Goal: Task Accomplishment & Management: Complete application form

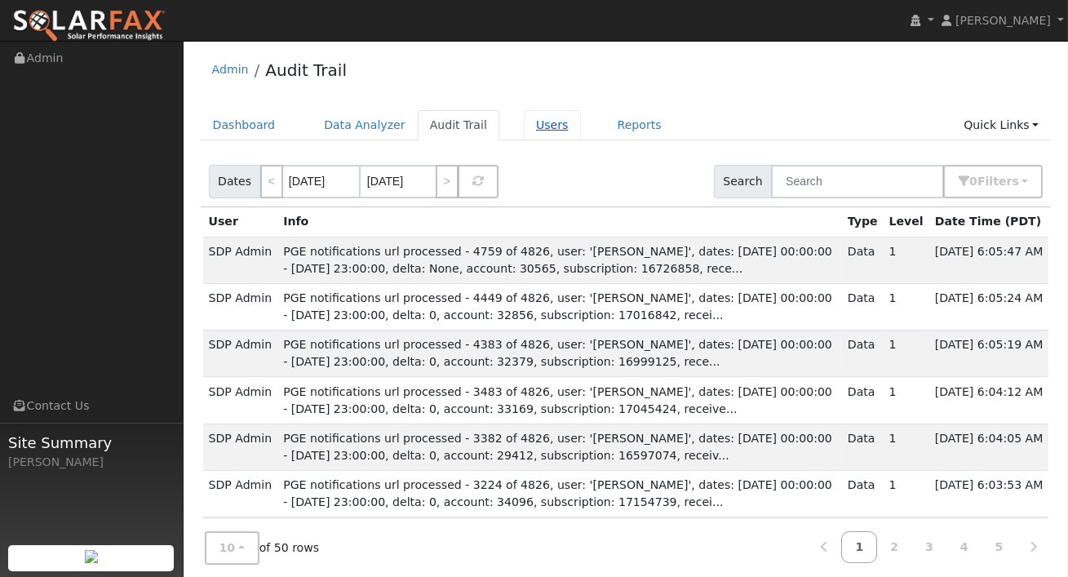
click at [548, 126] on link "Users" at bounding box center [552, 125] width 57 height 30
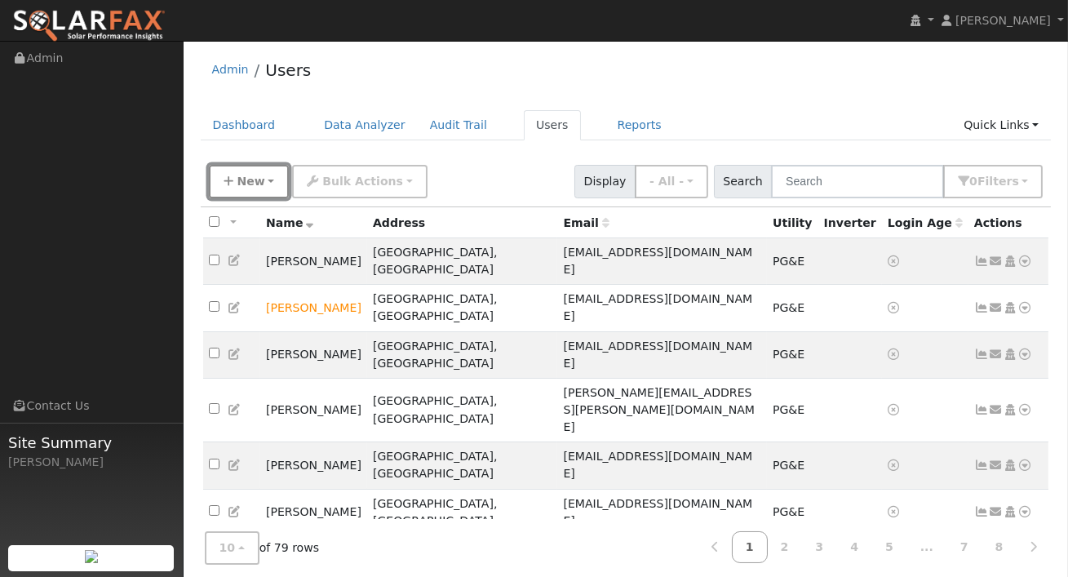
click at [268, 180] on button "New" at bounding box center [249, 181] width 81 height 33
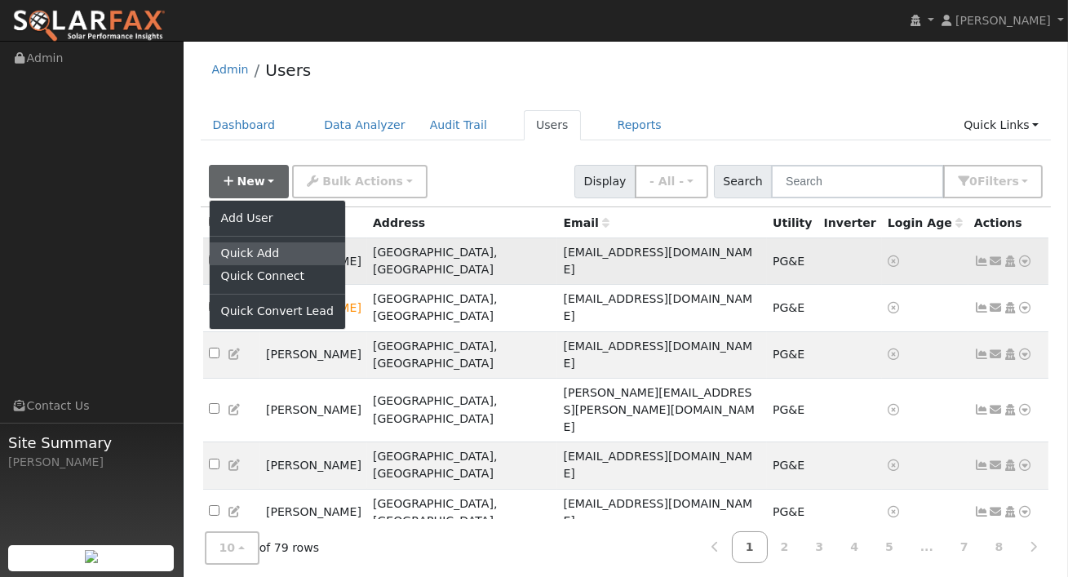
click at [252, 250] on link "Quick Add" at bounding box center [277, 253] width 135 height 23
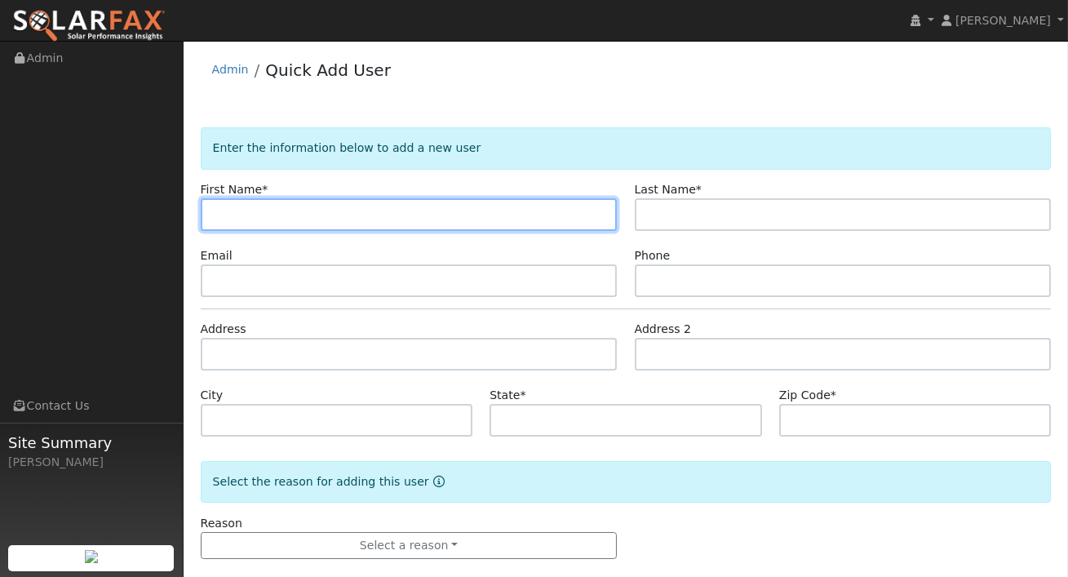
paste input "[PERSON_NAME]"
type input "[PERSON_NAME]"
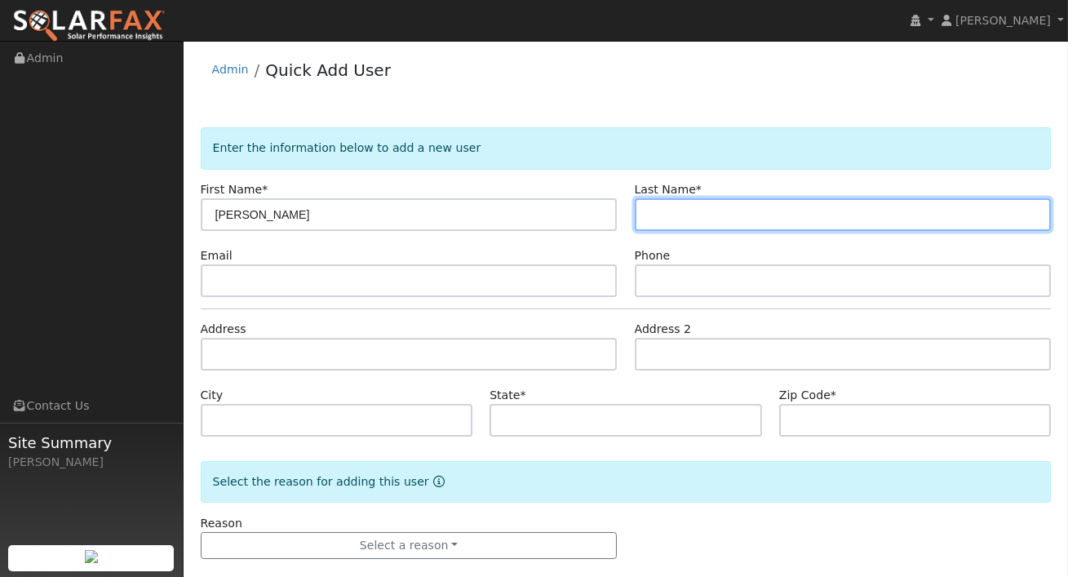
drag, startPoint x: 746, startPoint y: 219, endPoint x: 633, endPoint y: 200, distance: 114.1
click at [746, 219] on input "text" at bounding box center [843, 214] width 417 height 33
paste input "[PERSON_NAME]"
type input "[PERSON_NAME]"
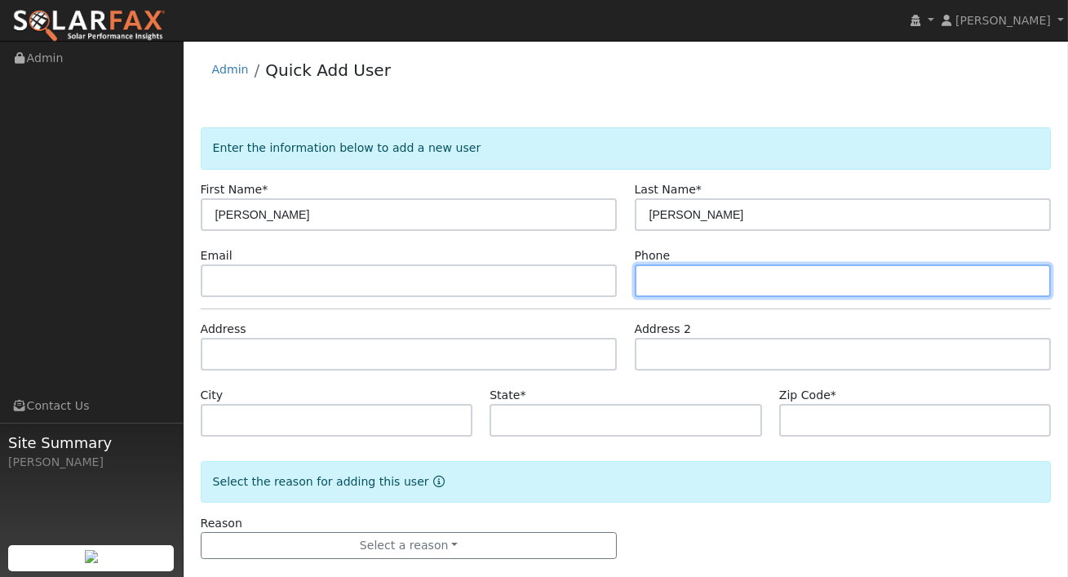
click at [844, 281] on input "text" at bounding box center [843, 280] width 417 height 33
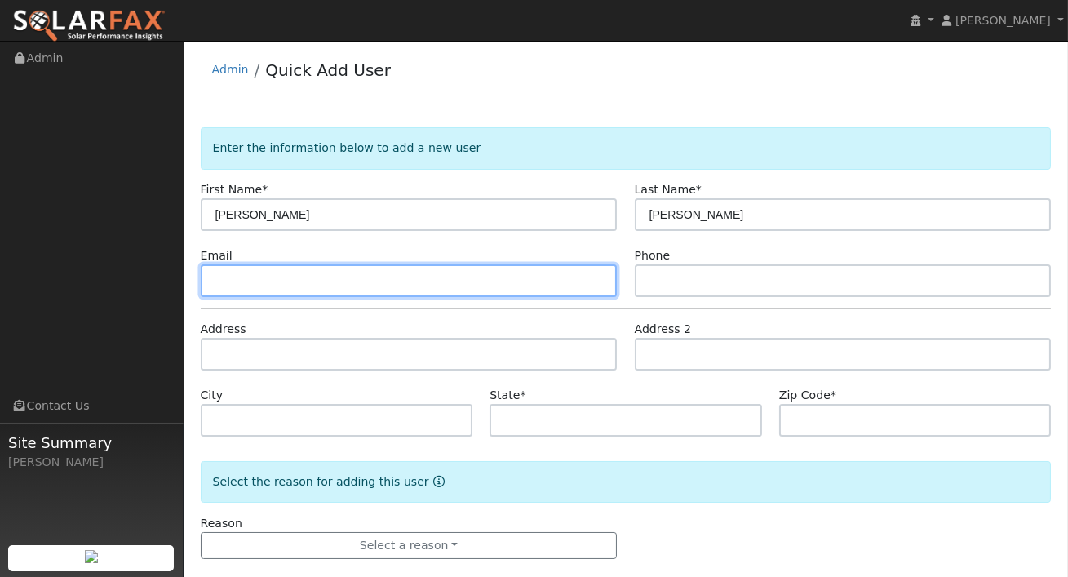
click at [337, 281] on input "text" at bounding box center [409, 280] width 417 height 33
paste input "[EMAIL_ADDRESS][DOMAIN_NAME]"
type input "[EMAIL_ADDRESS][DOMAIN_NAME]"
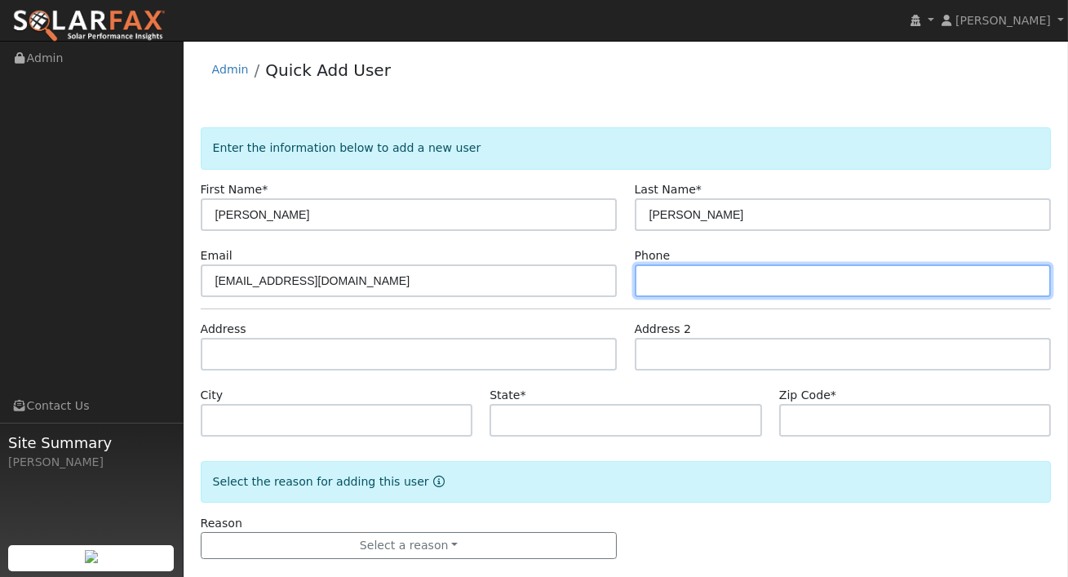
click at [668, 286] on input "text" at bounding box center [843, 280] width 417 height 33
paste input "[PHONE_NUMBER]"
type input "[PHONE_NUMBER]"
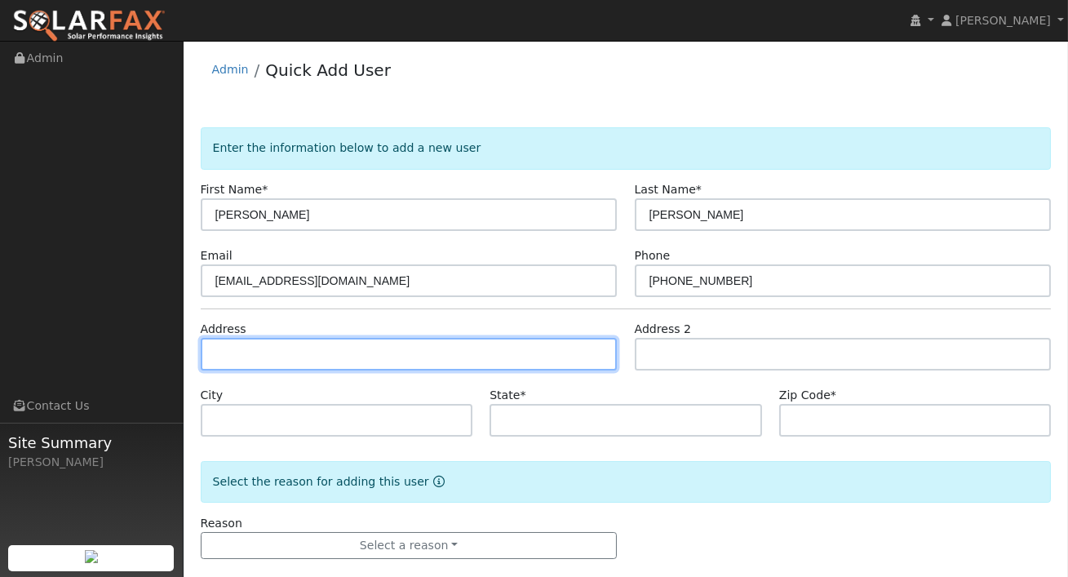
click at [325, 353] on input "text" at bounding box center [409, 354] width 417 height 33
paste input "[STREET_ADDRESS]"
type input "[STREET_ADDRESS]"
type input "Belmont"
type input "CA"
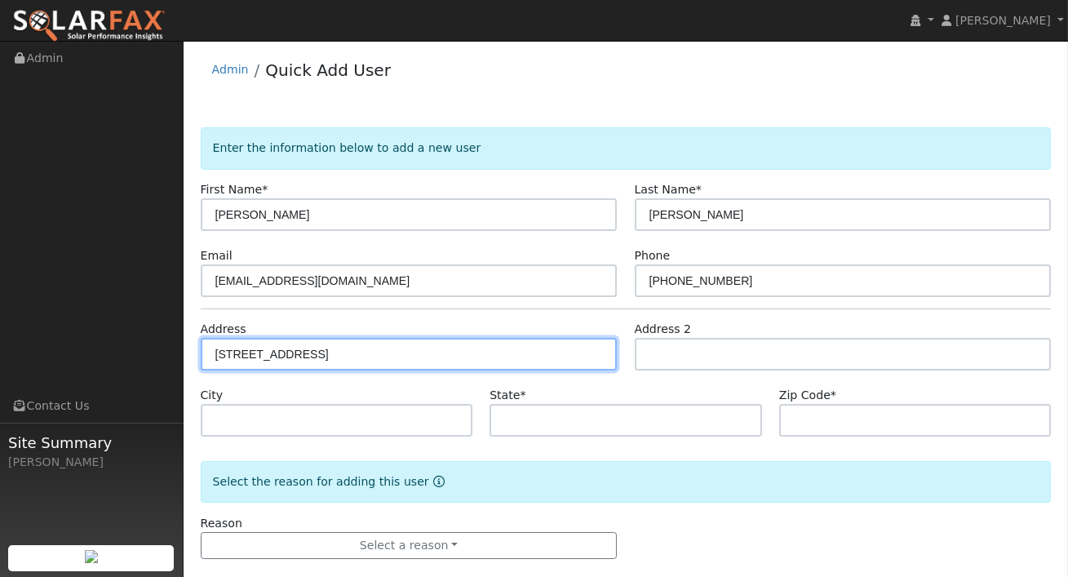
type input "94002"
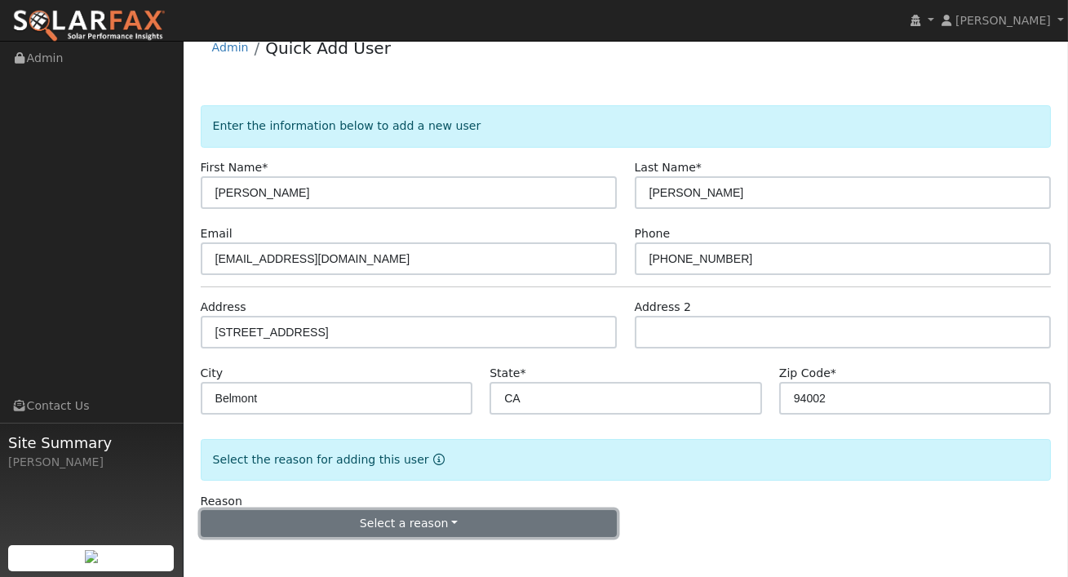
drag, startPoint x: 399, startPoint y: 528, endPoint x: 403, endPoint y: 520, distance: 9.1
click at [399, 528] on button "Select a reason" at bounding box center [409, 524] width 417 height 28
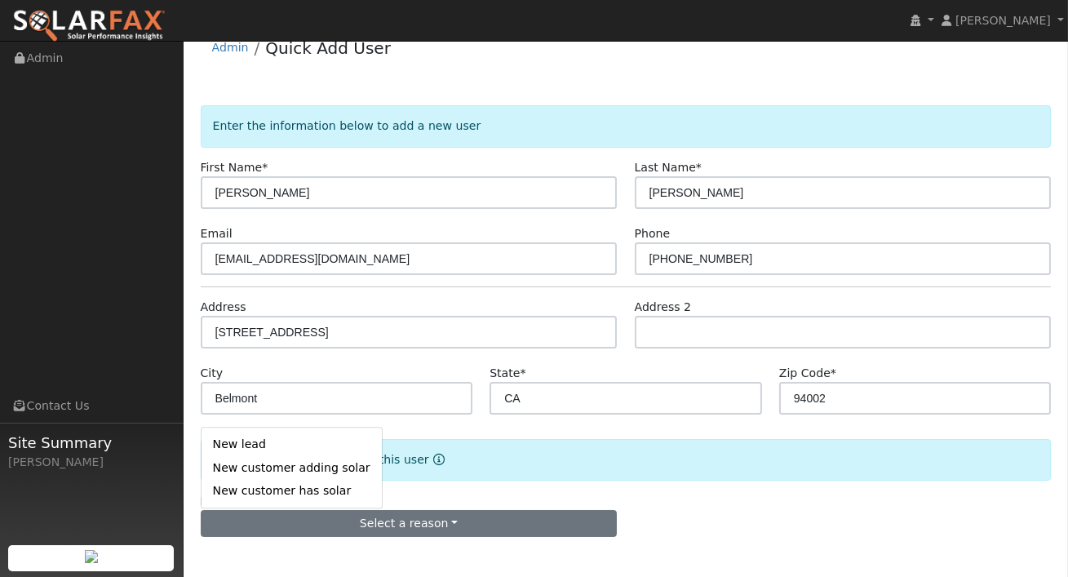
click at [263, 469] on link "New customer adding solar" at bounding box center [292, 467] width 180 height 23
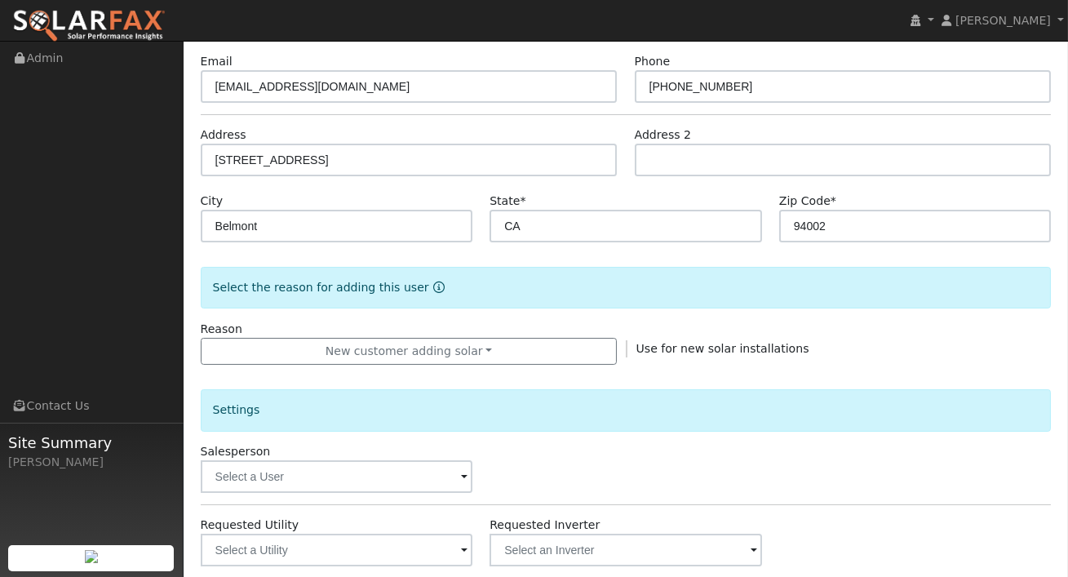
scroll to position [204, 0]
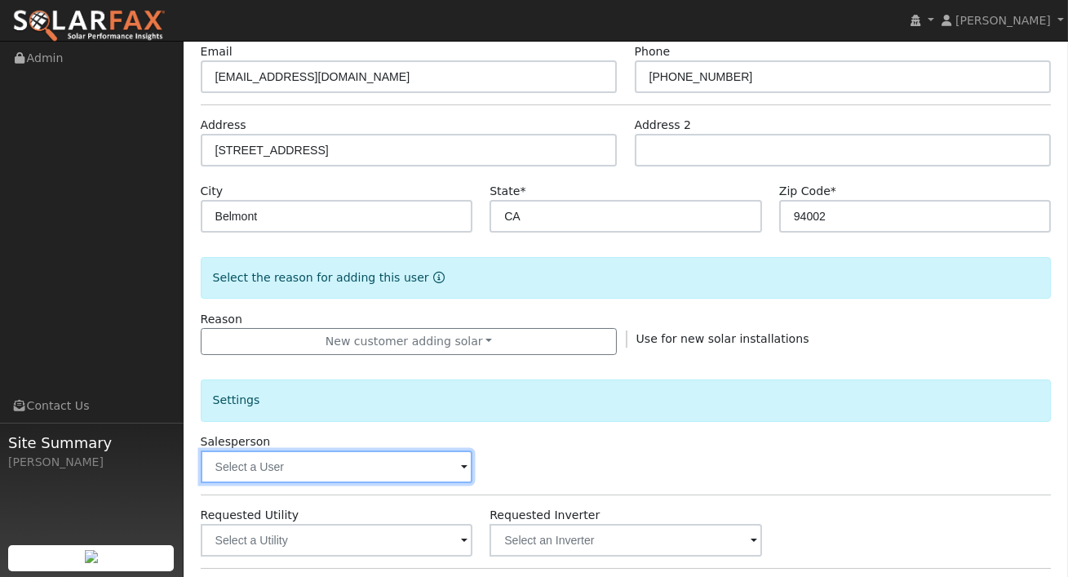
click at [435, 470] on input "text" at bounding box center [337, 466] width 272 height 33
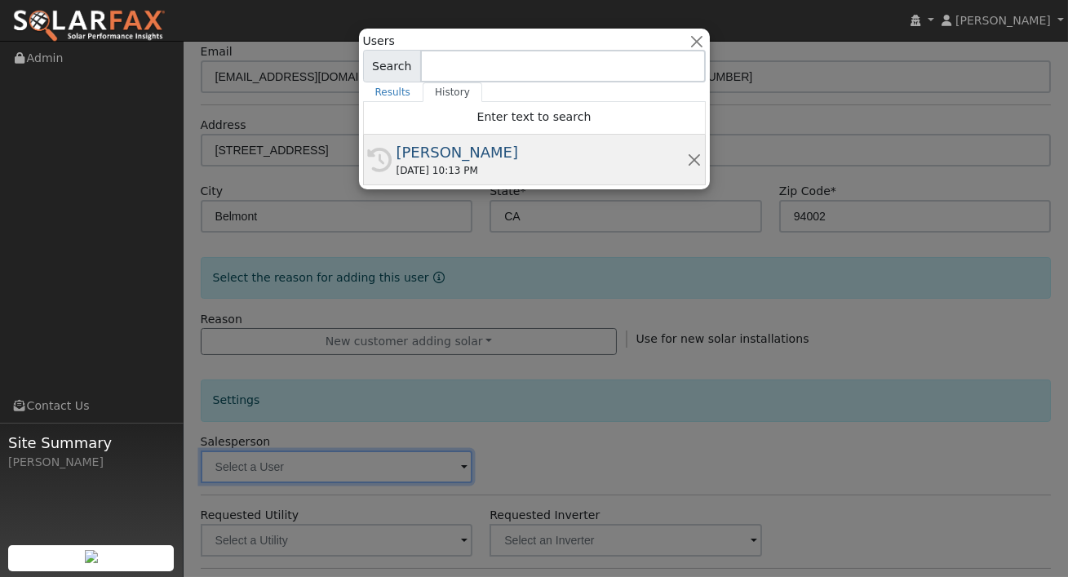
click at [444, 158] on div "[PERSON_NAME]" at bounding box center [541, 152] width 290 height 22
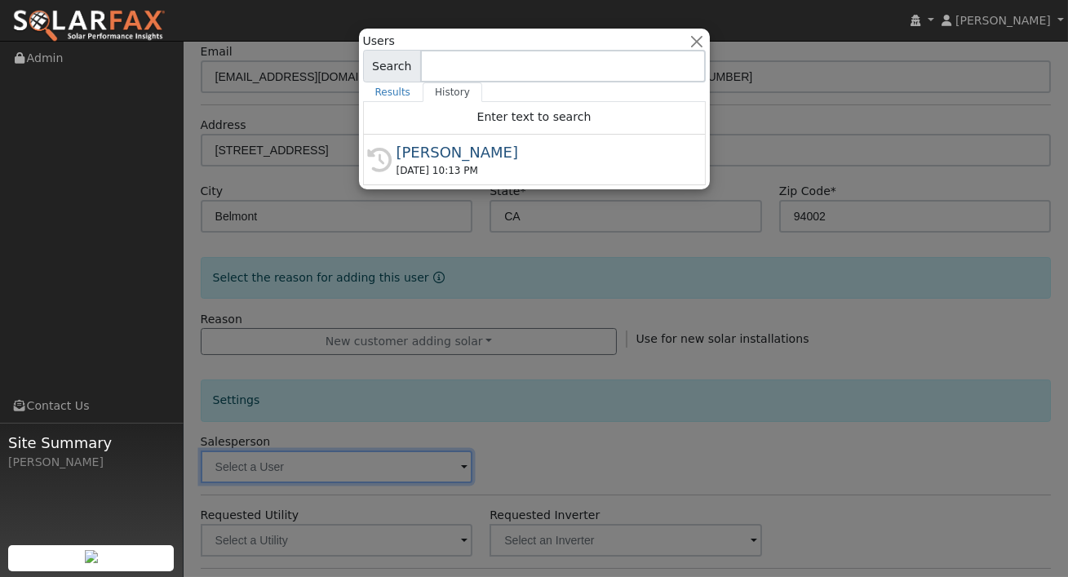
type input "[PERSON_NAME]"
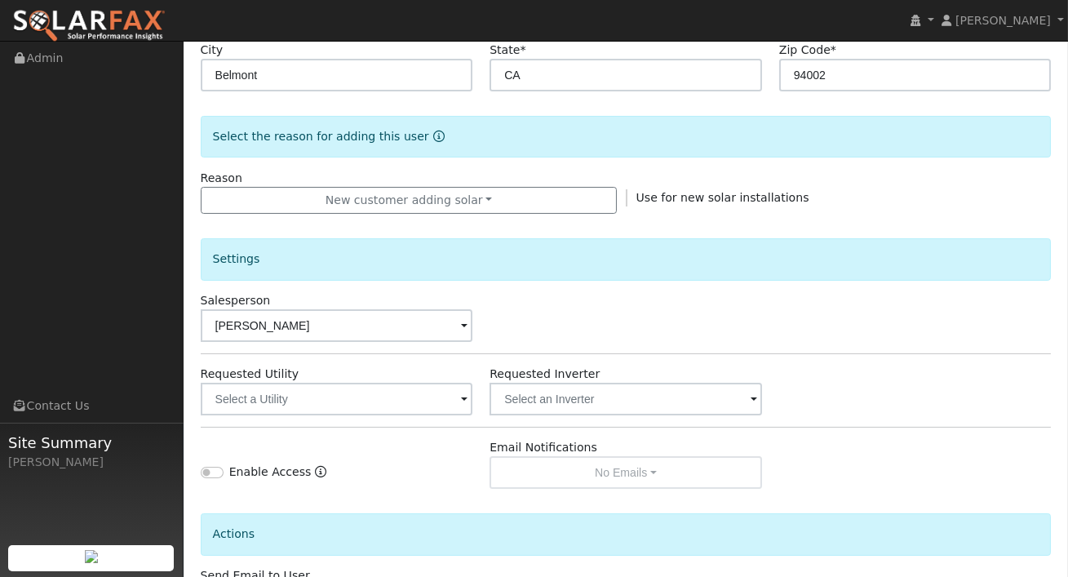
scroll to position [377, 0]
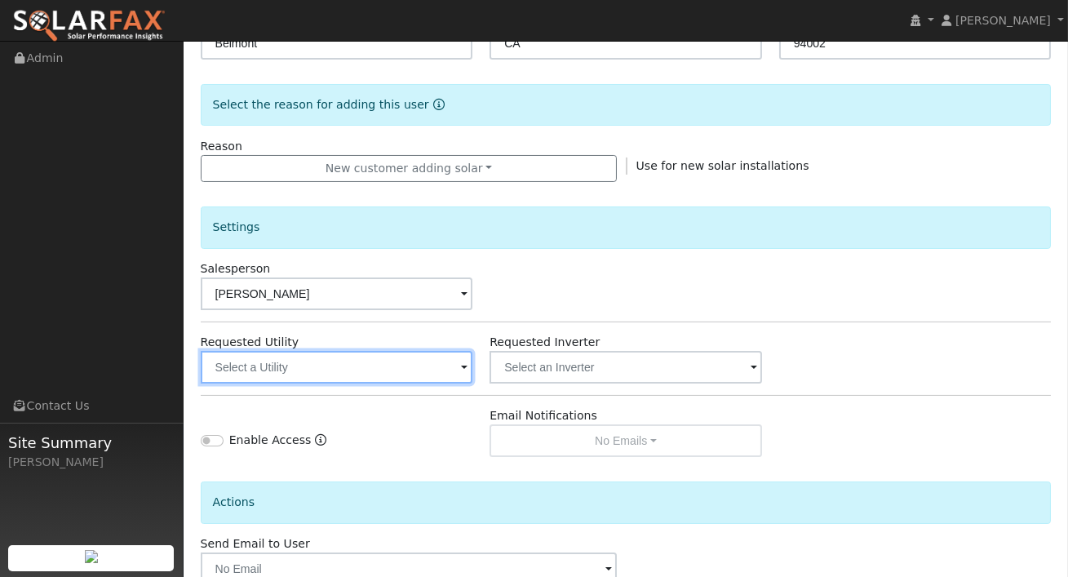
click at [428, 361] on input "text" at bounding box center [337, 367] width 272 height 33
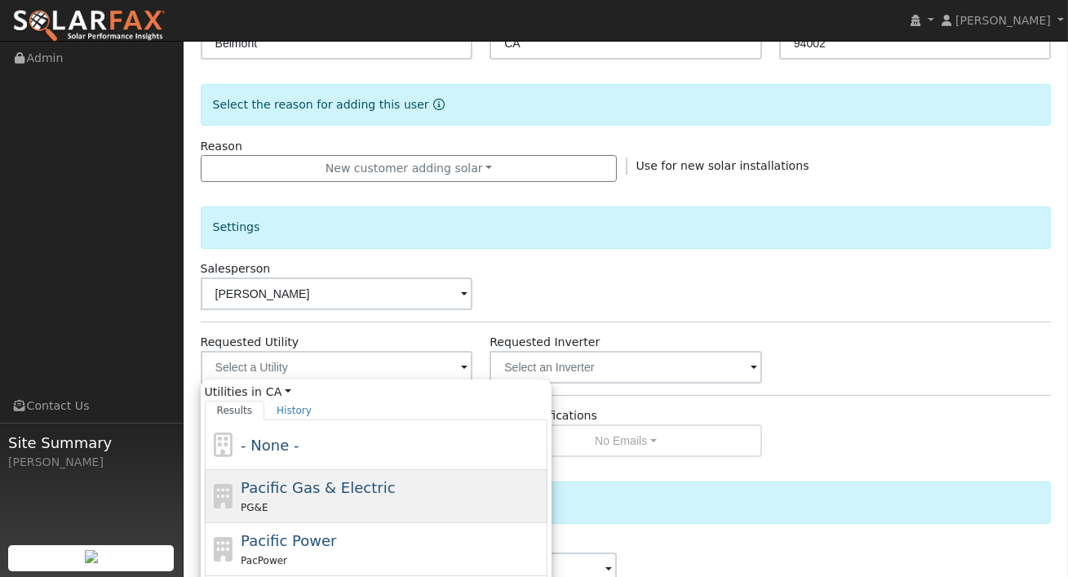
click at [309, 479] on span "Pacific Gas & Electric" at bounding box center [318, 487] width 154 height 17
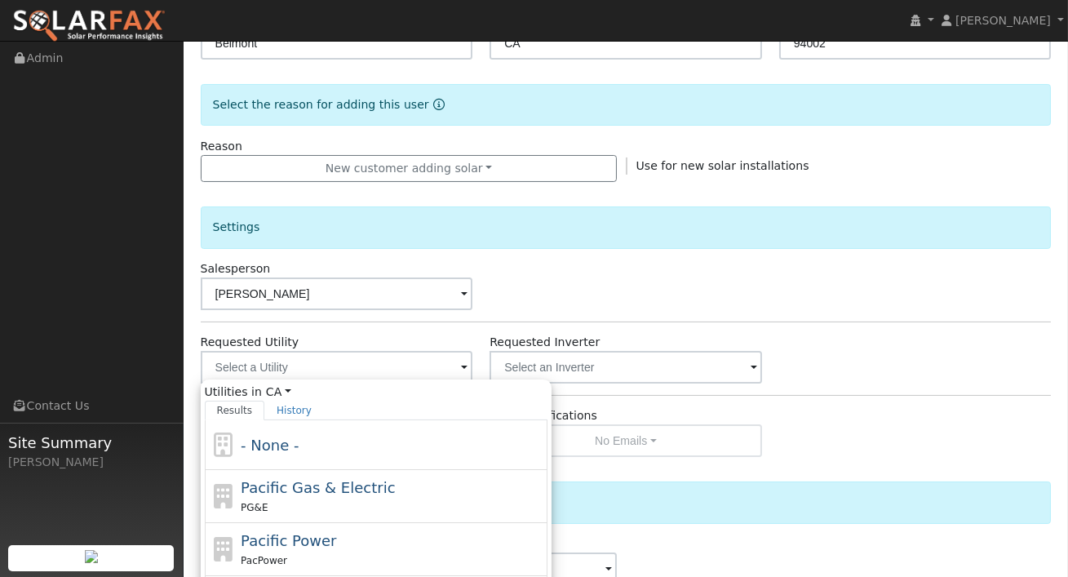
type input "Pacific Gas & Electric"
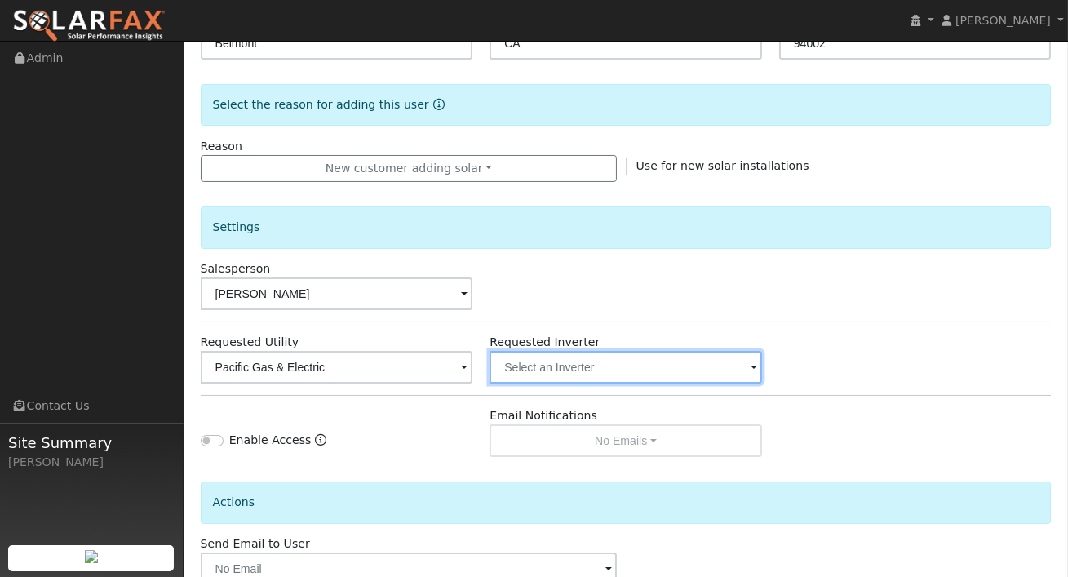
click at [546, 367] on input "text" at bounding box center [625, 367] width 272 height 33
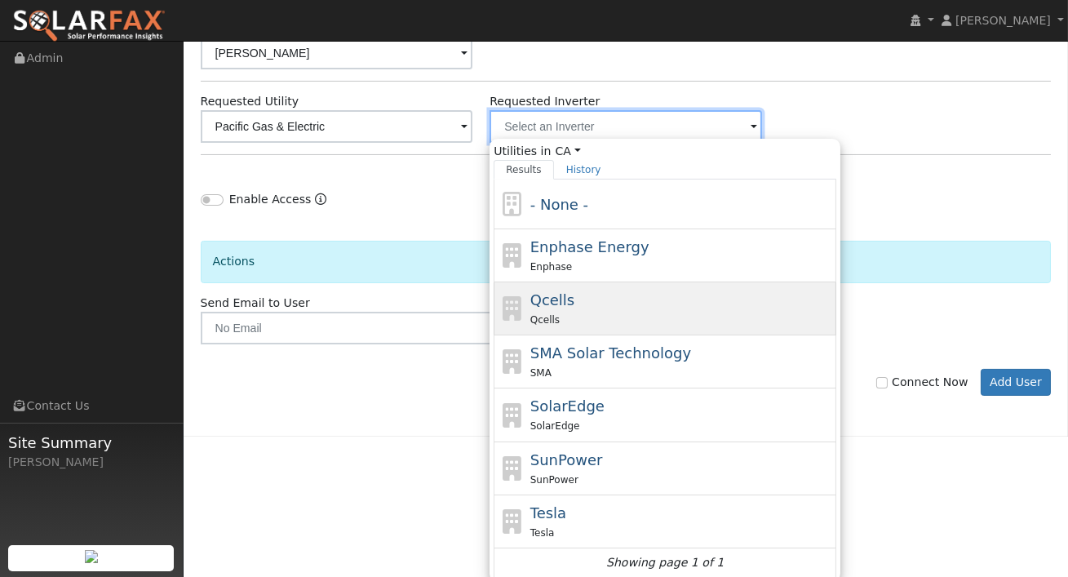
scroll to position [620, 0]
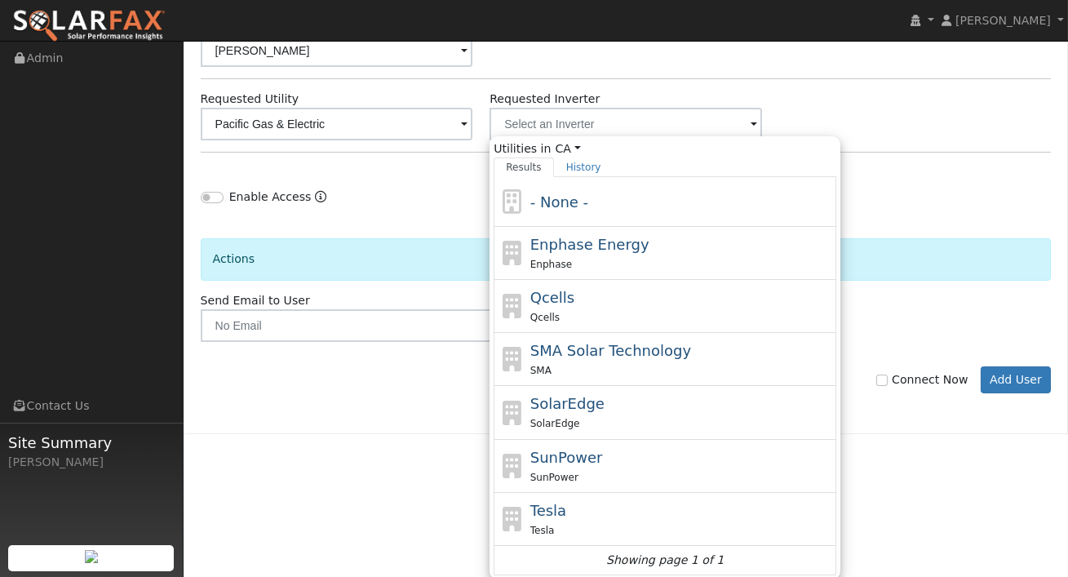
click at [539, 521] on div "Tesla" at bounding box center [681, 529] width 303 height 17
type input "Tesla"
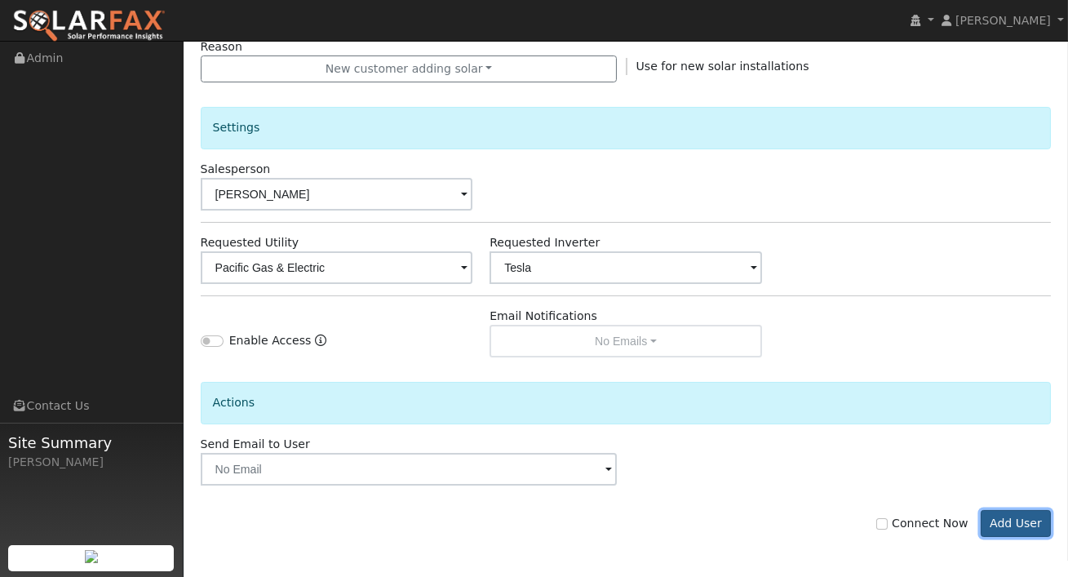
click at [1006, 521] on button "Add User" at bounding box center [1016, 524] width 71 height 28
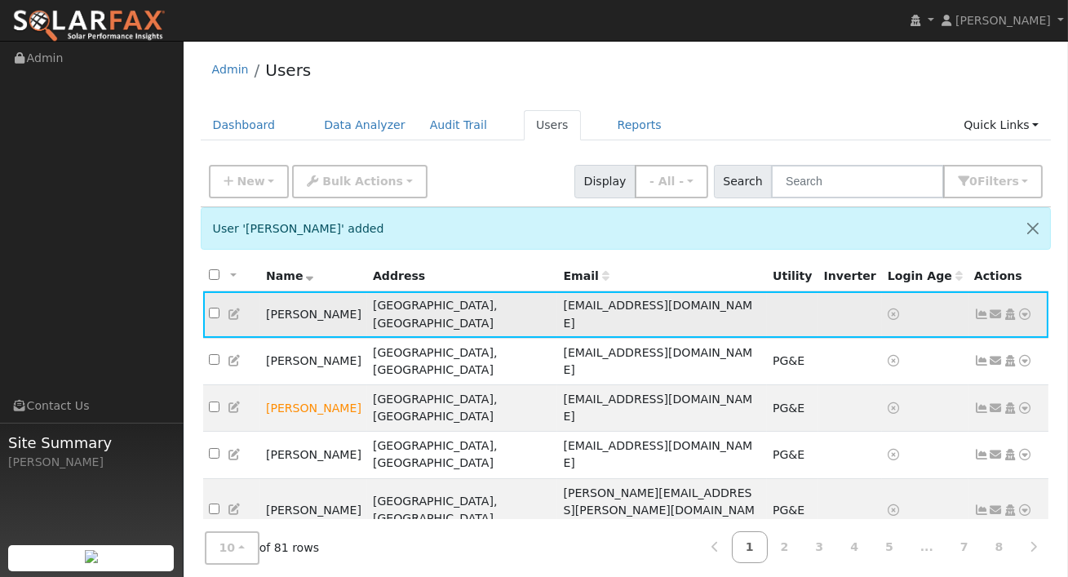
click at [1031, 308] on icon at bounding box center [1025, 313] width 15 height 11
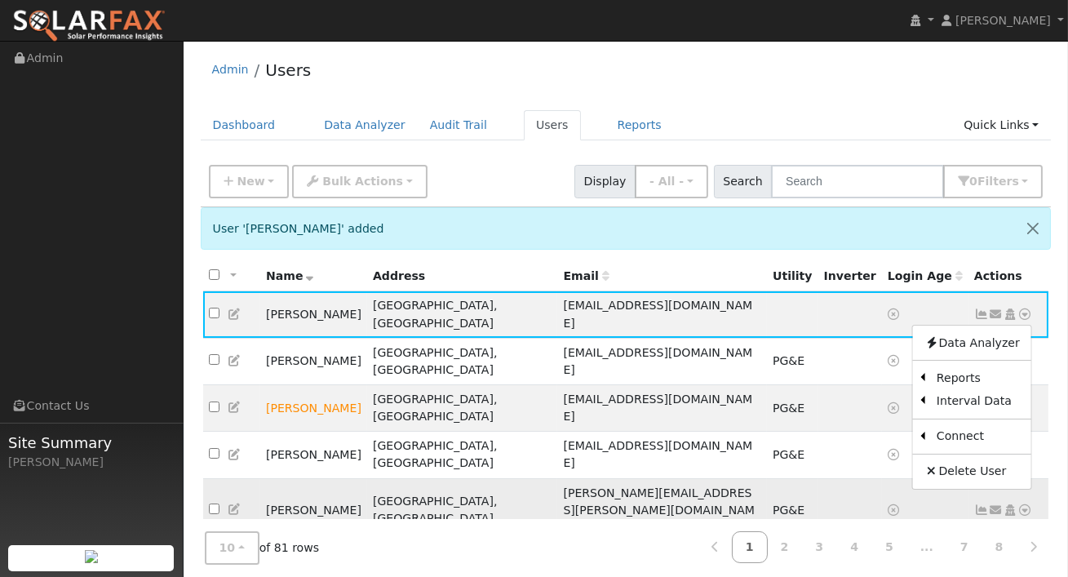
drag, startPoint x: 851, startPoint y: 431, endPoint x: 853, endPoint y: 422, distance: 9.1
click at [0, 0] on link "Utility" at bounding box center [0, 0] width 0 height 0
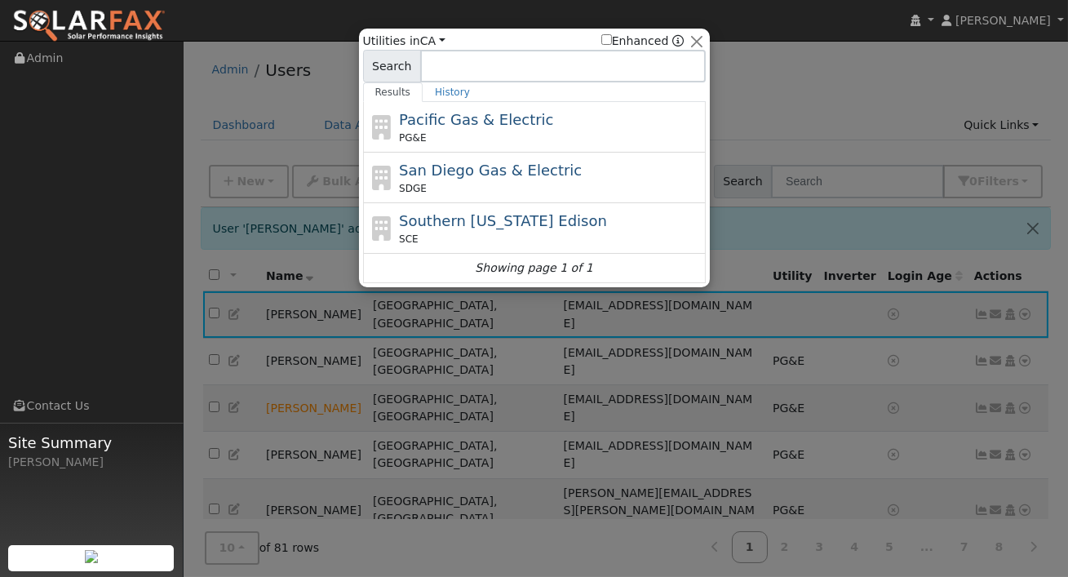
drag, startPoint x: 446, startPoint y: 121, endPoint x: 506, endPoint y: 162, distance: 72.2
click at [446, 120] on span "Pacific Gas & Electric" at bounding box center [476, 119] width 154 height 17
